Goal: Register for event/course

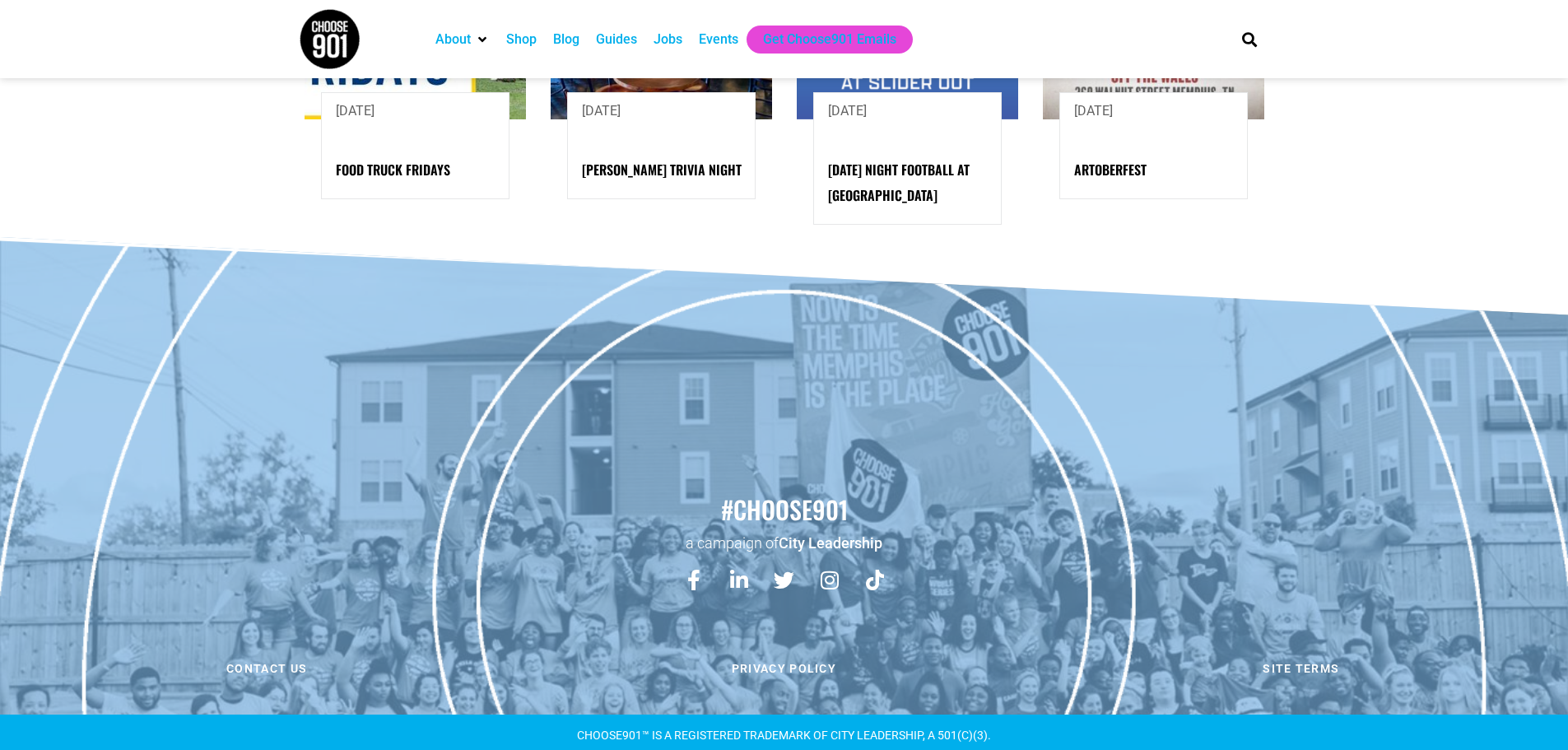
scroll to position [1950, 0]
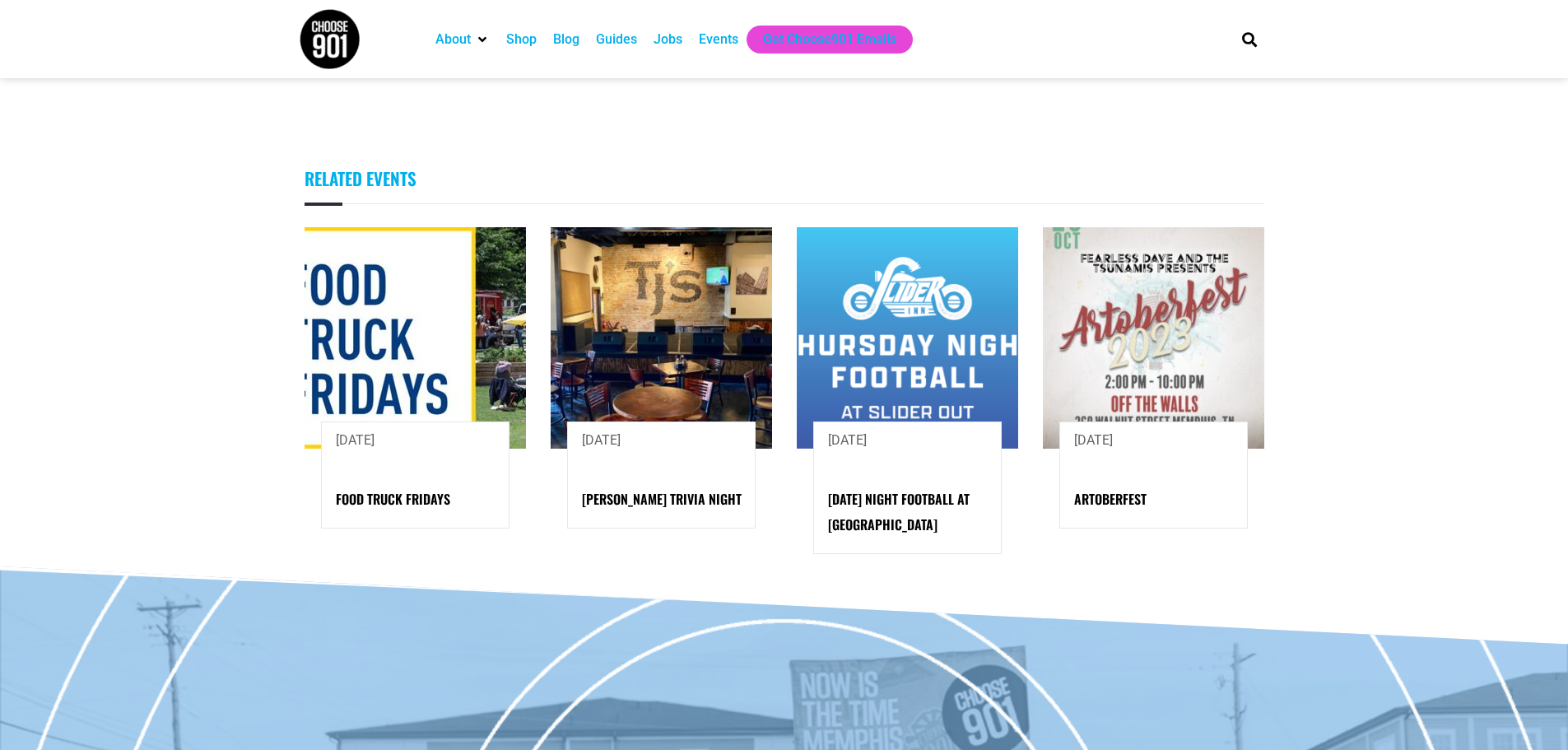
click at [724, 40] on div "Events" at bounding box center [719, 40] width 40 height 20
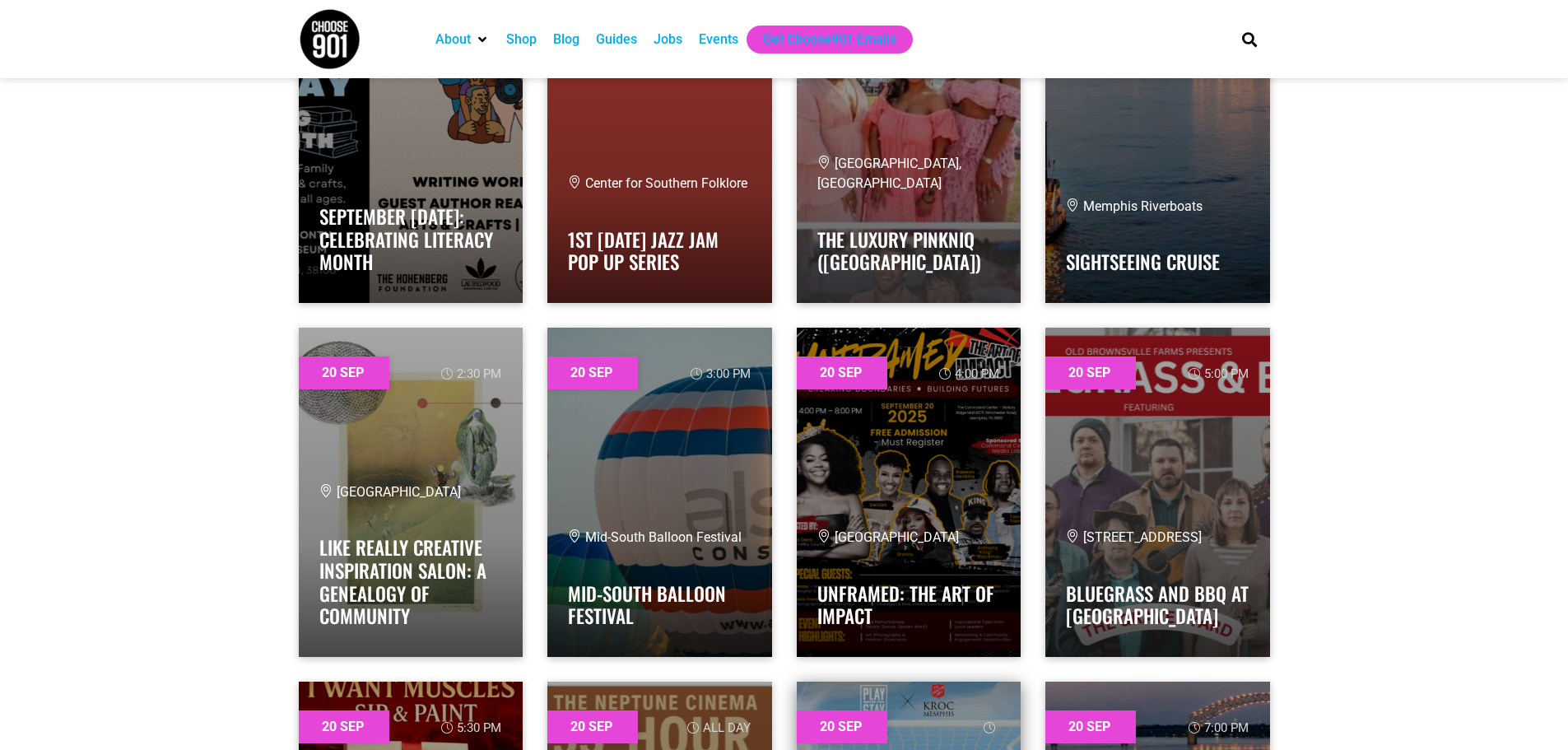
scroll to position [30446, 0]
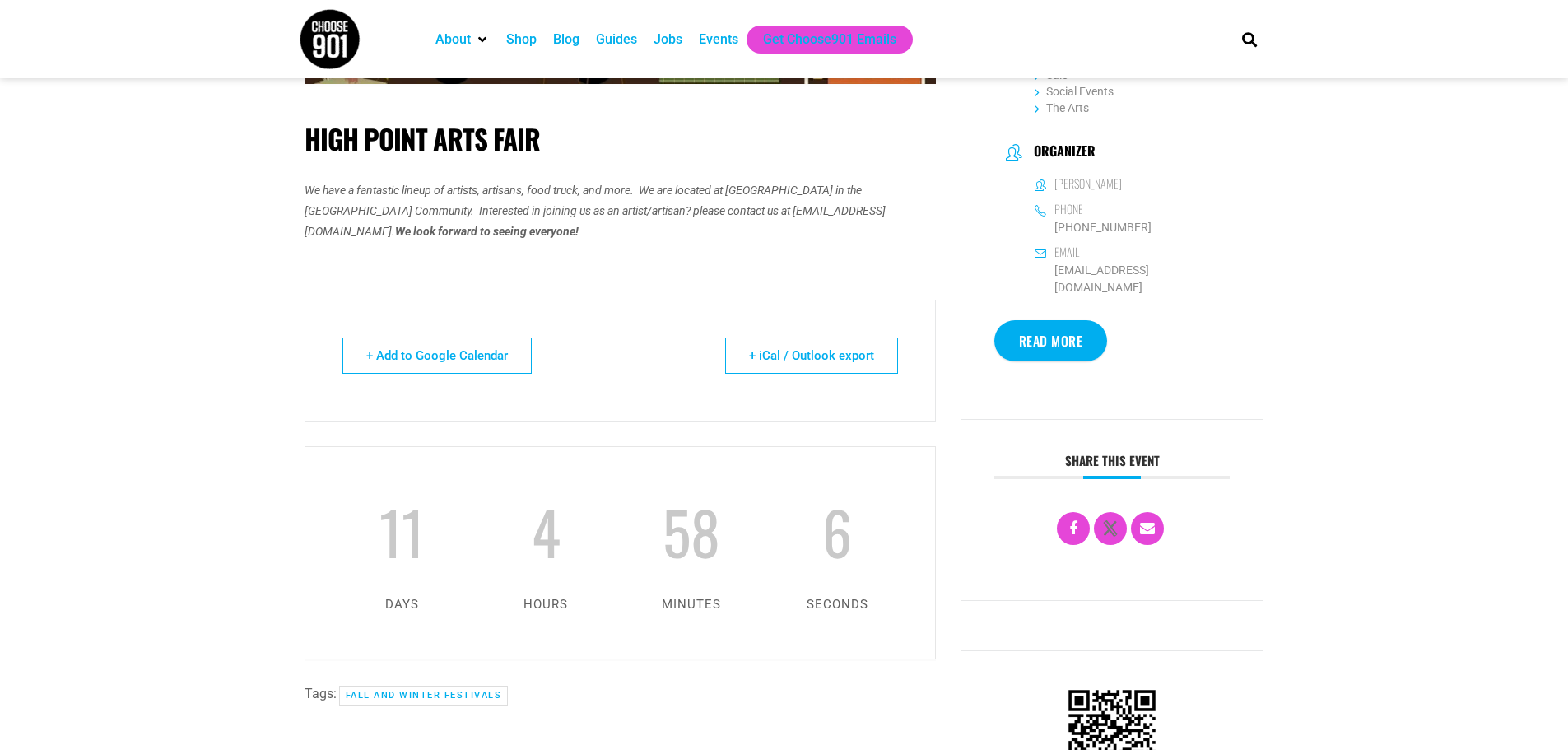
scroll to position [741, 0]
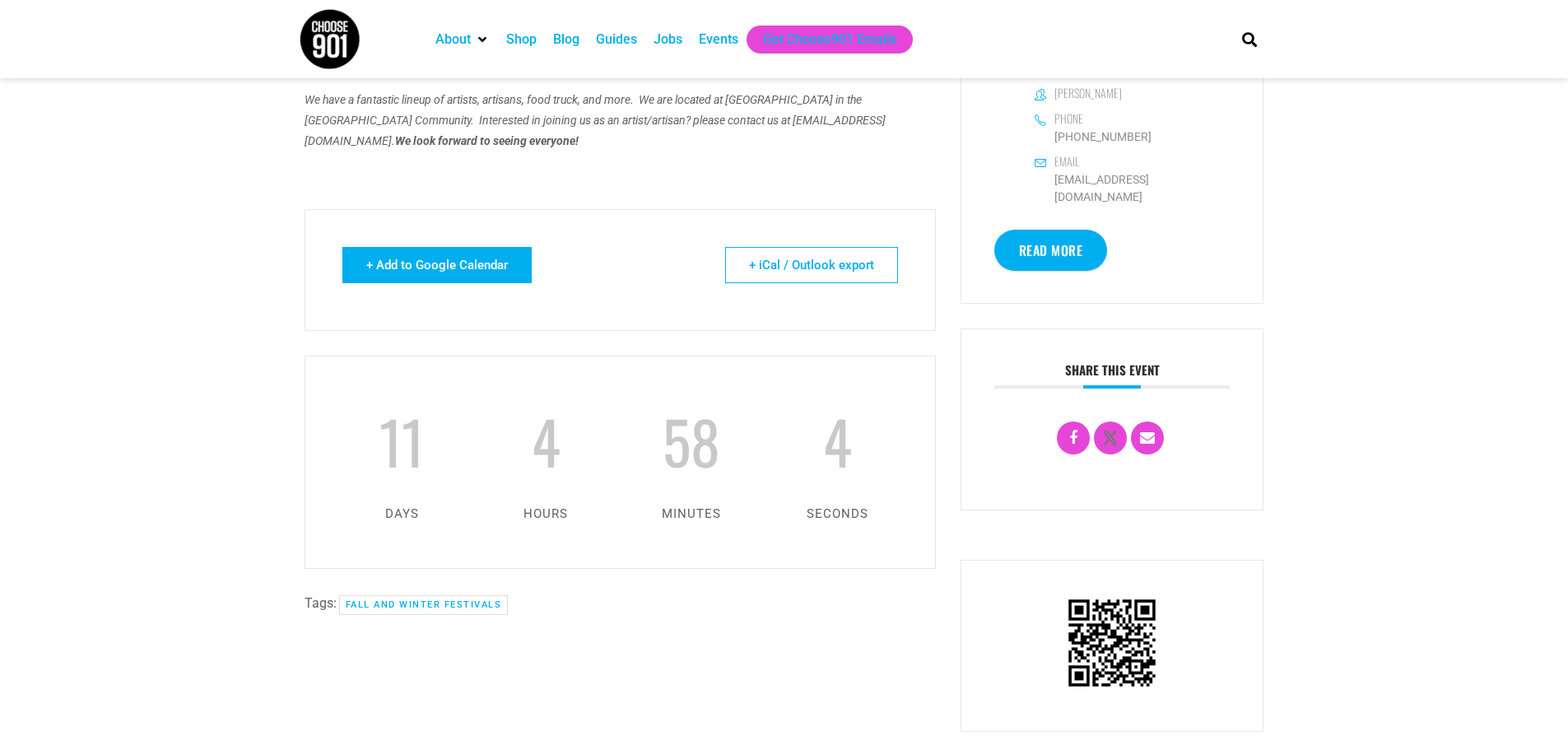
click at [454, 278] on link "+ Add to Google Calendar" at bounding box center [437, 265] width 189 height 36
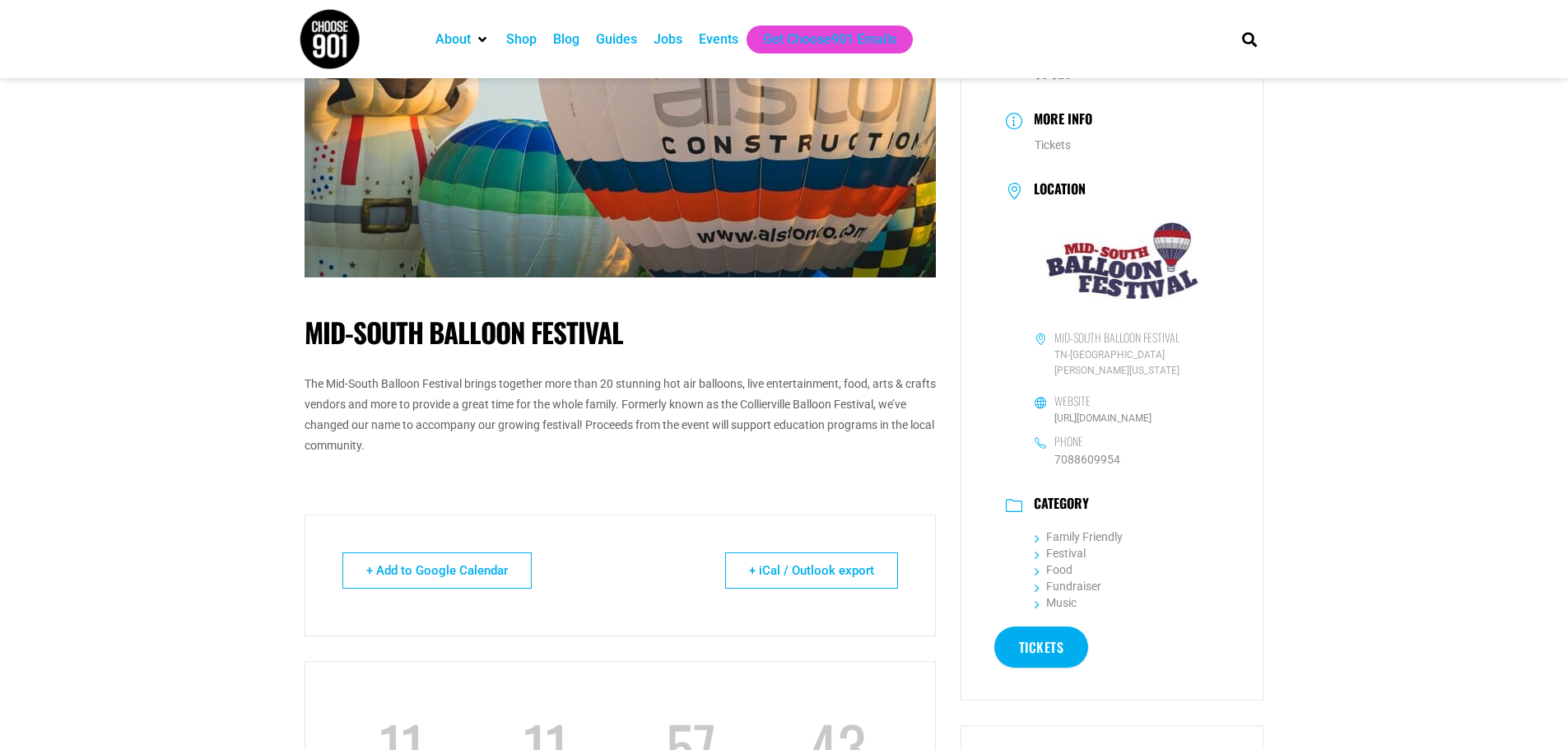
scroll to position [247, 0]
click at [432, 567] on link "+ Add to Google Calendar" at bounding box center [437, 570] width 189 height 36
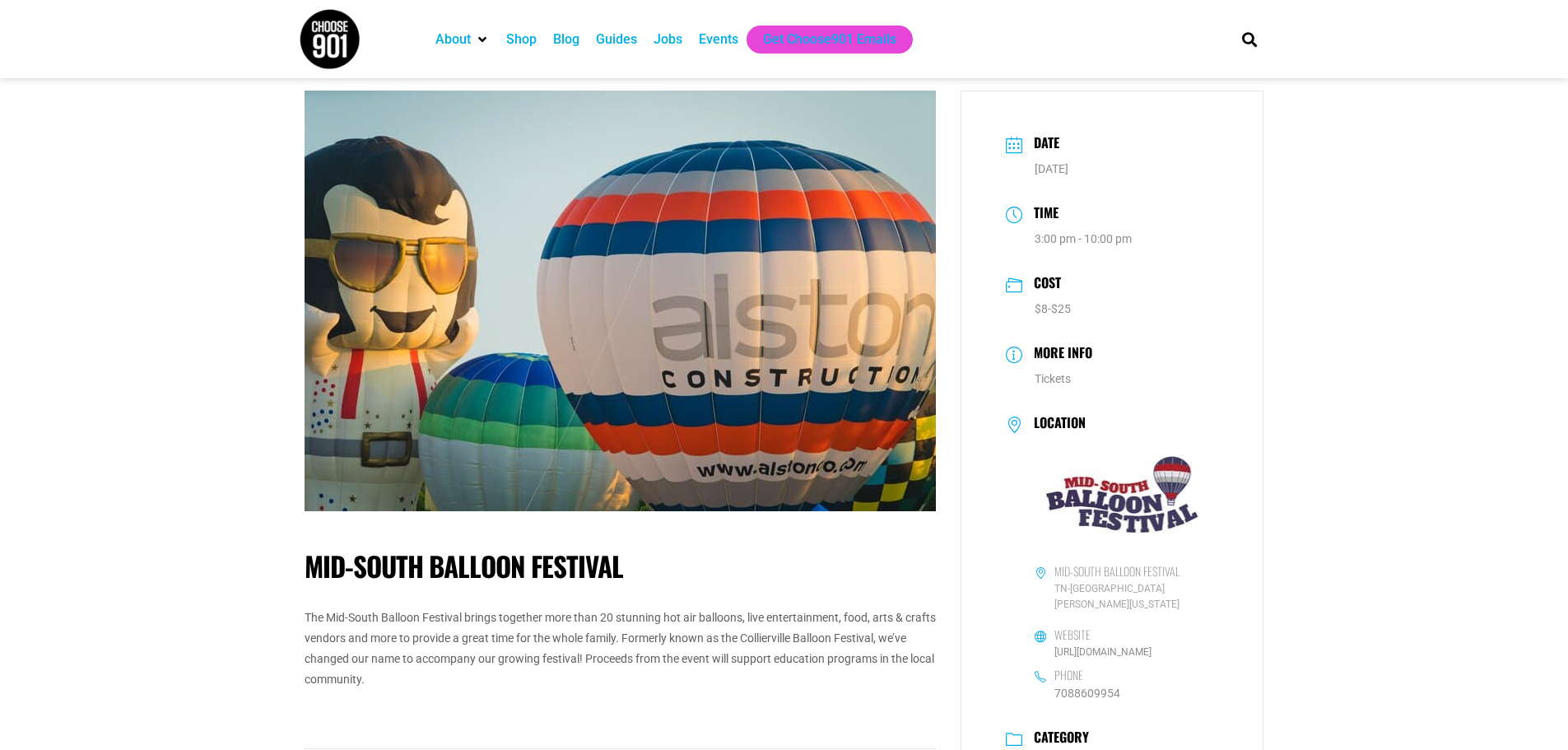
scroll to position [0, 0]
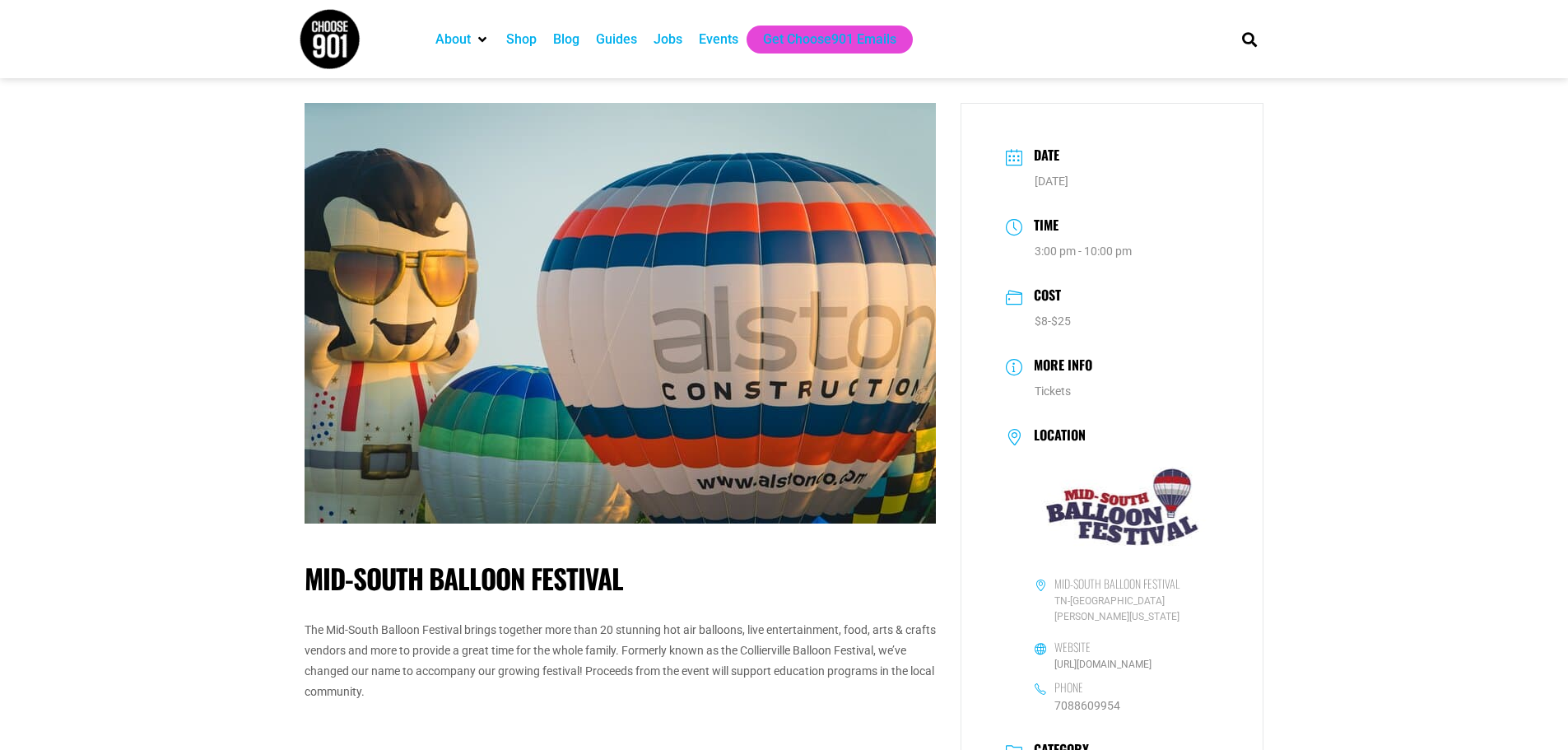
click at [713, 39] on div "Events" at bounding box center [719, 40] width 40 height 20
click at [720, 33] on div "Events" at bounding box center [719, 40] width 40 height 20
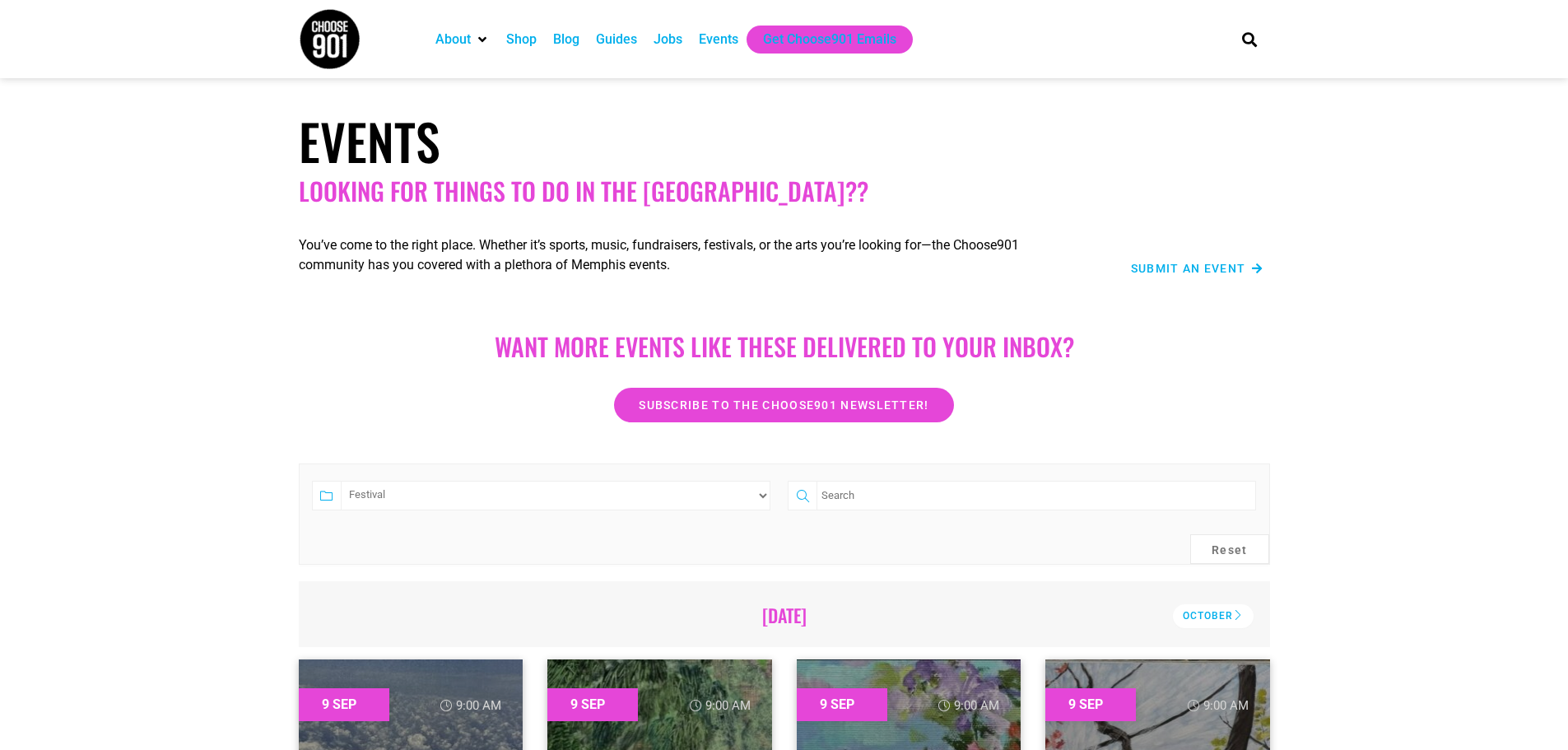
click at [341, 480] on select "Category Adults Only Career Comedy Education Family Family Friendly Festival Fi…" at bounding box center [555, 495] width 430 height 30
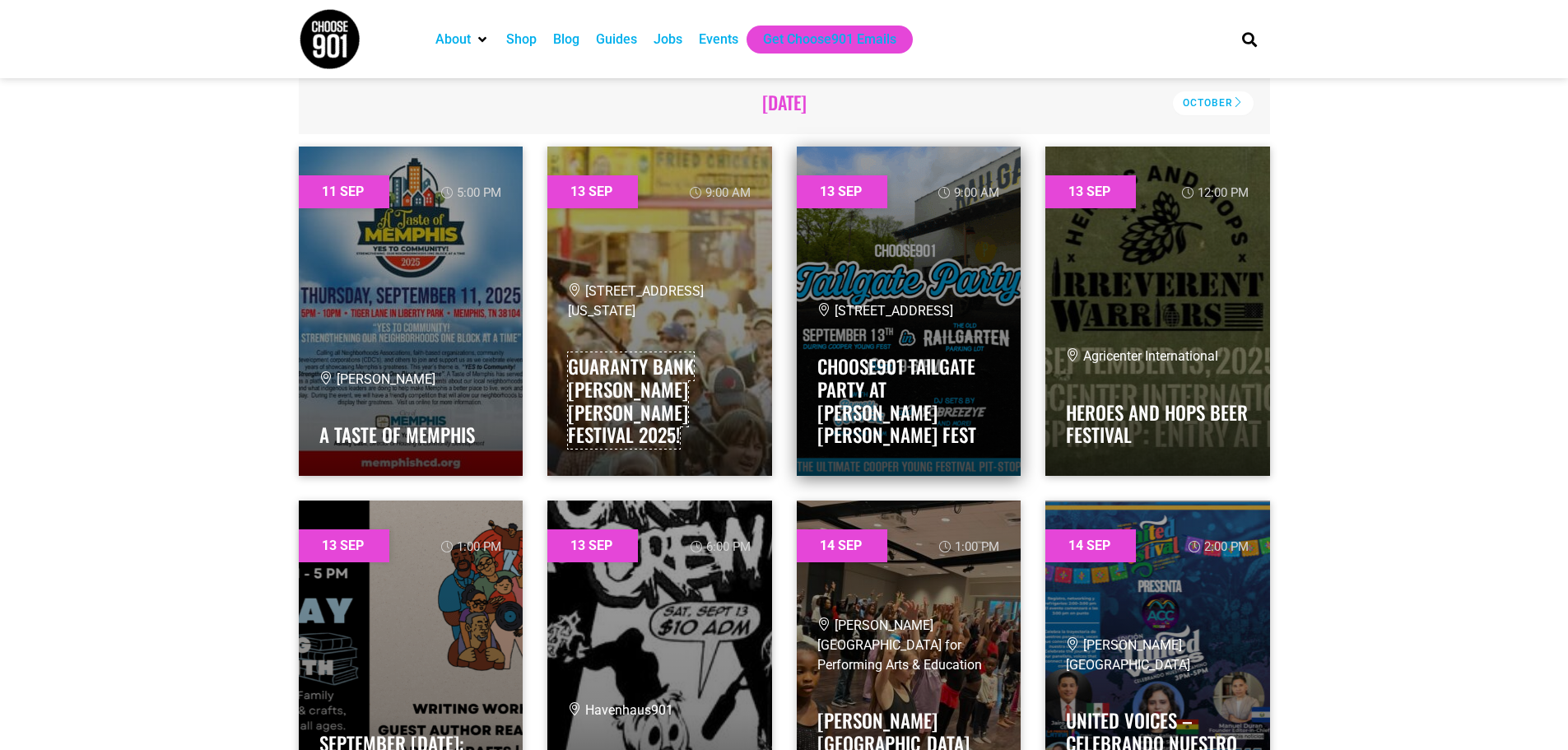
scroll to position [165, 0]
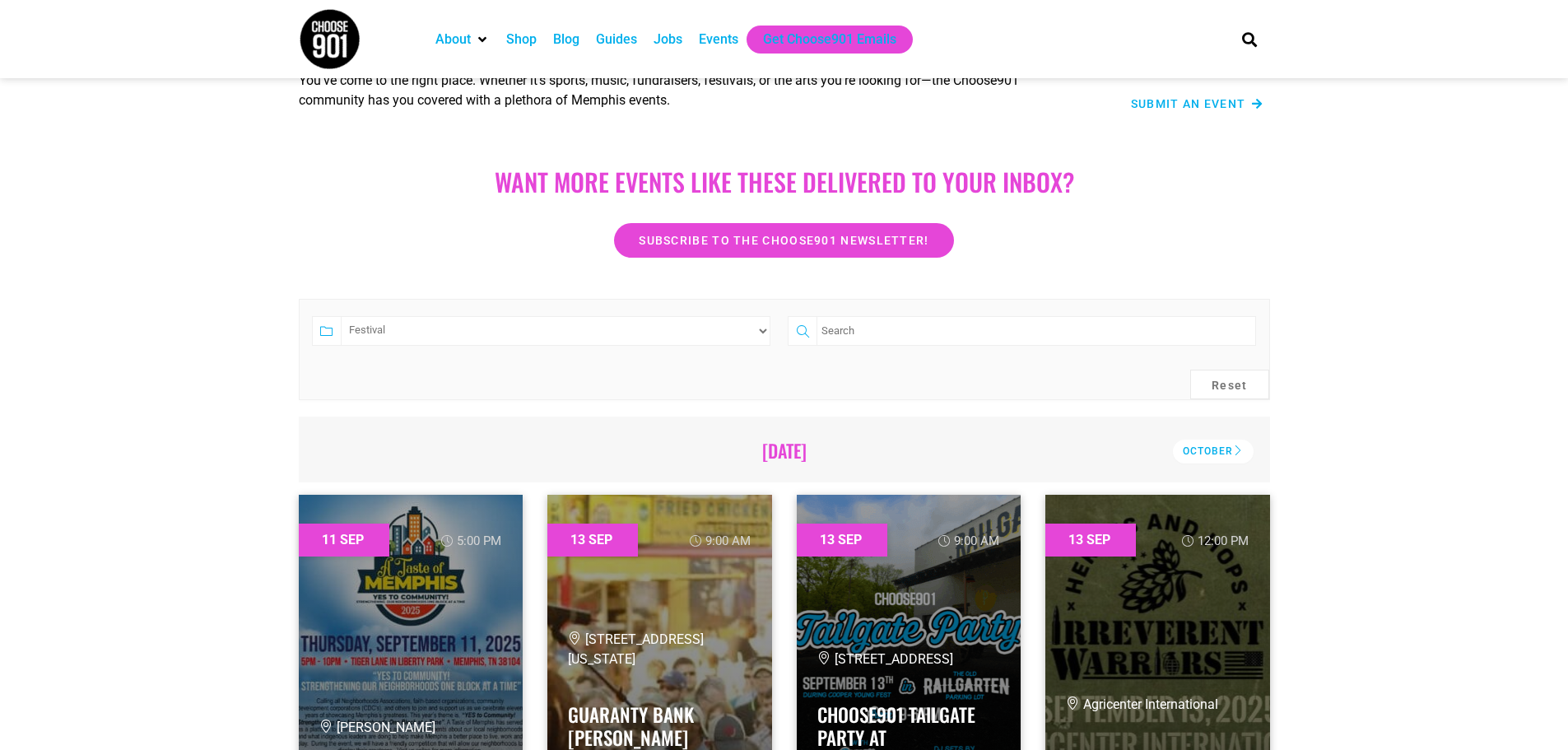
drag, startPoint x: 701, startPoint y: 332, endPoint x: 695, endPoint y: 338, distance: 8.5
click at [701, 332] on select "Category Adults Only Career Comedy Education Family Family Friendly Festival Fi…" at bounding box center [555, 331] width 430 height 30
select select "72"
click at [341, 316] on select "Category Adults Only Career Comedy Education Family Family Friendly Festival Fi…" at bounding box center [555, 331] width 430 height 30
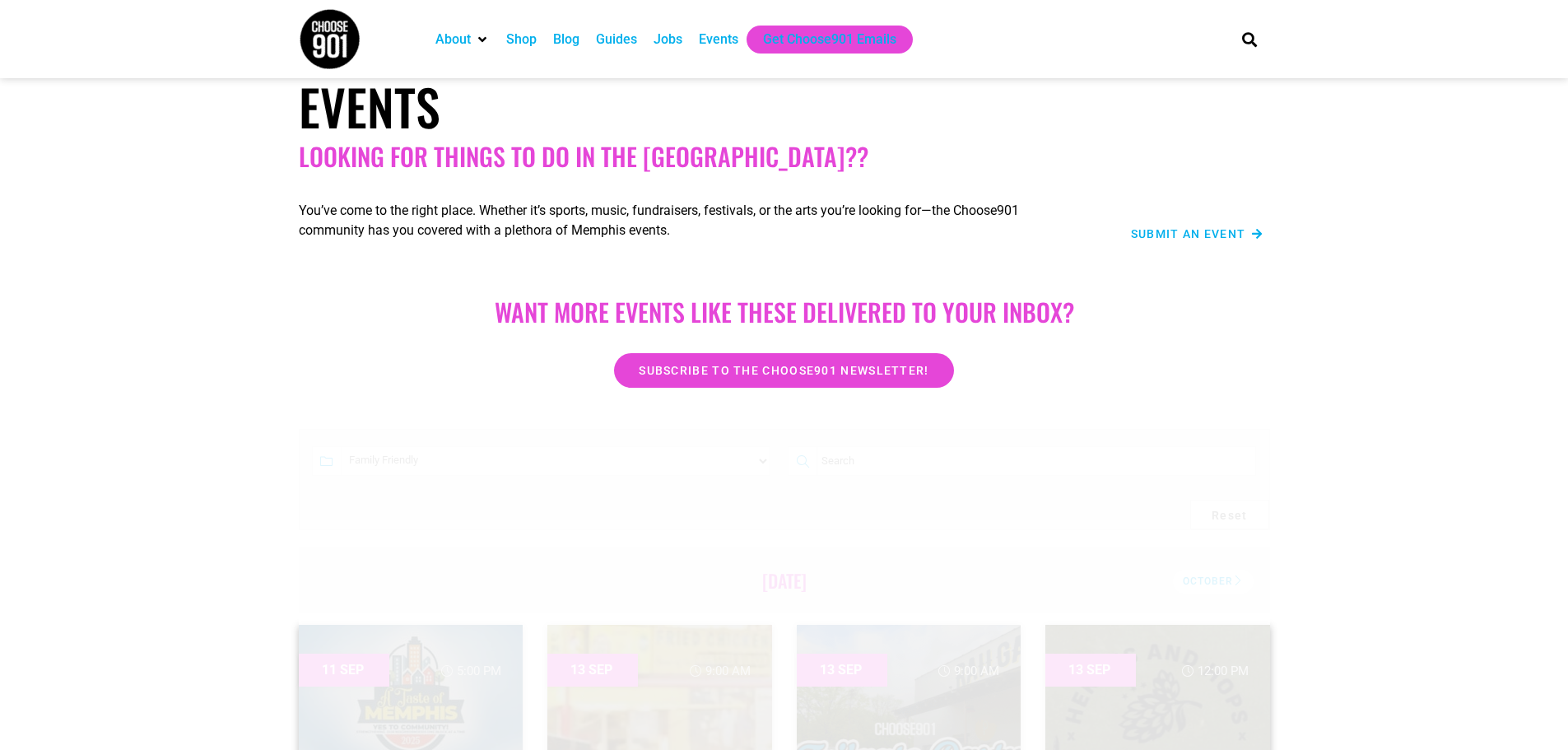
scroll to position [0, 0]
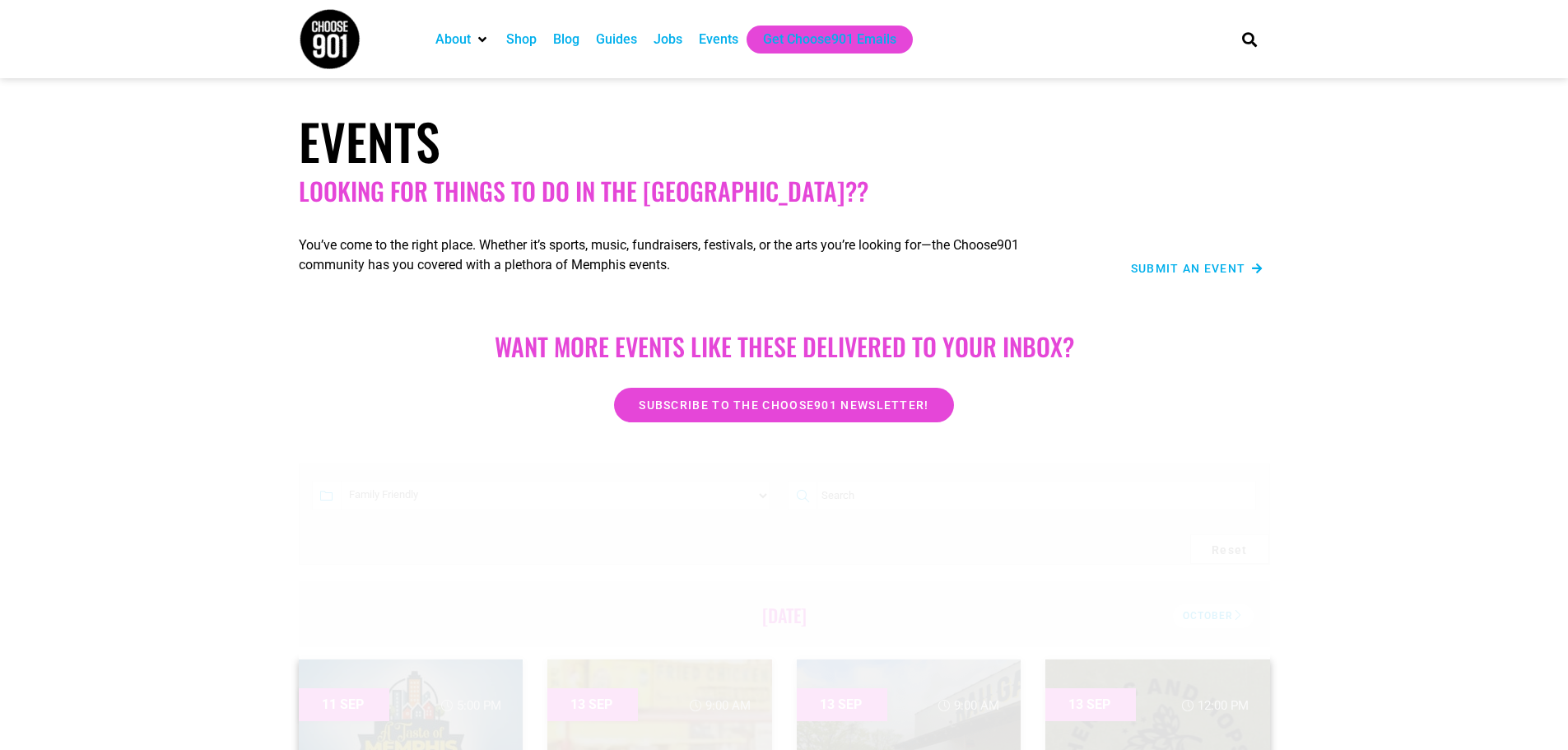
click at [1235, 373] on div "Want more EVENTS LIKE THESE DELIVERED TO YOUR INBOX?" at bounding box center [784, 346] width 939 height 71
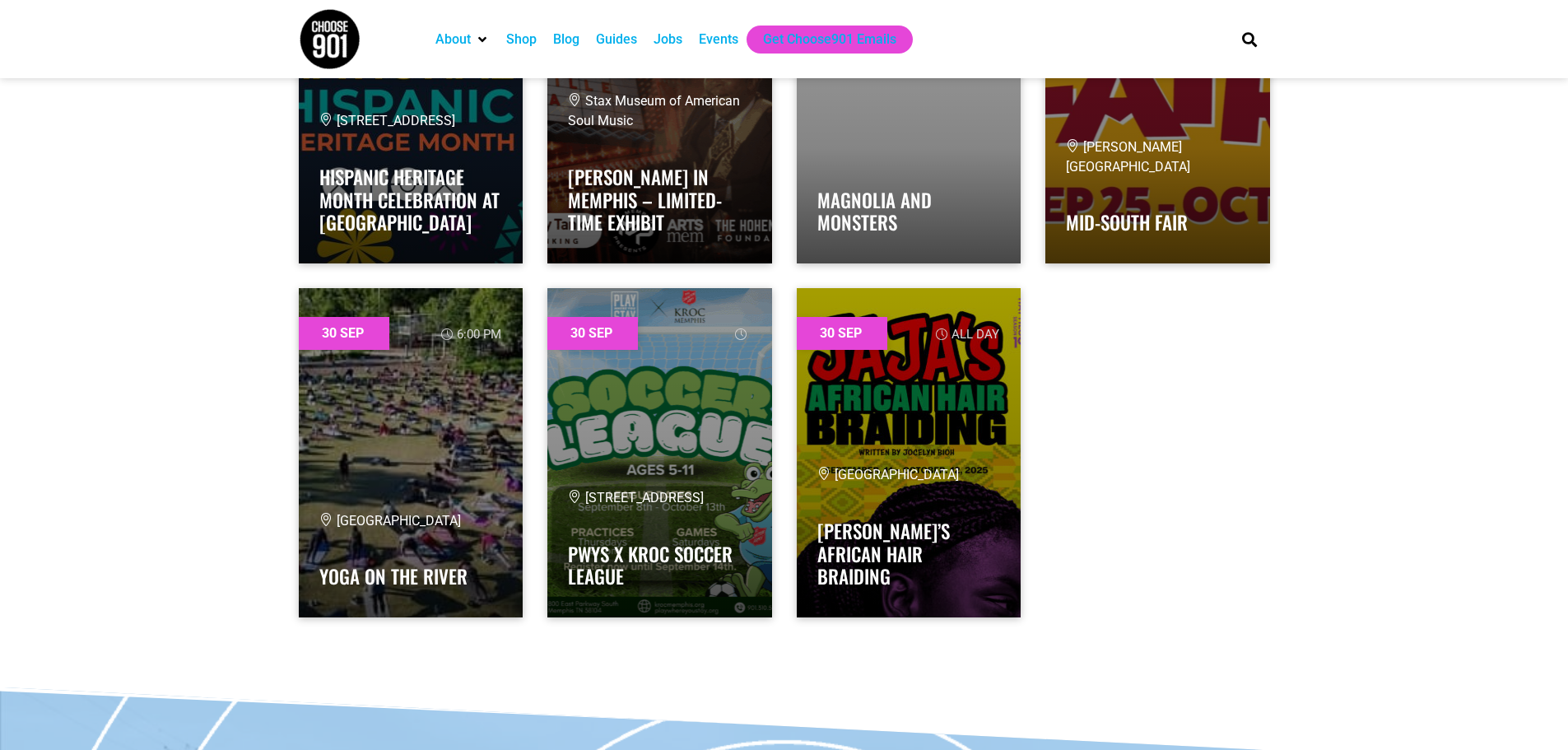
scroll to position [17445, 0]
